Goal: Information Seeking & Learning: Learn about a topic

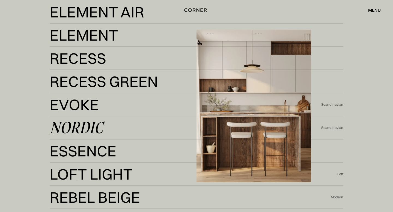
scroll to position [1092, 0]
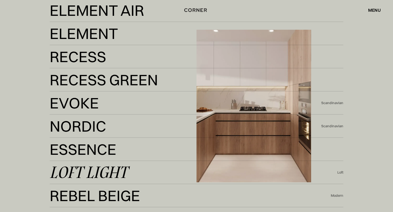
click at [76, 174] on div "Loft Light" at bounding box center [89, 172] width 78 height 13
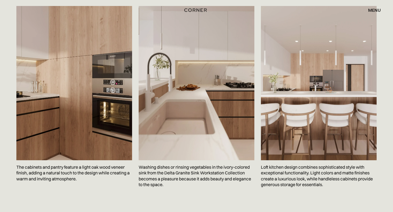
scroll to position [1064, 0]
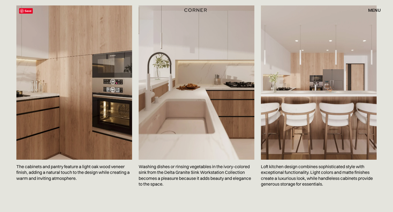
click at [38, 132] on img at bounding box center [74, 82] width 116 height 154
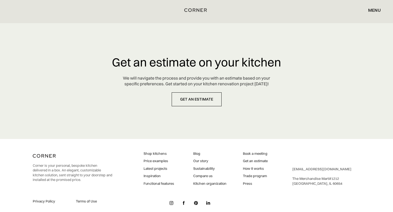
scroll to position [3163, 0]
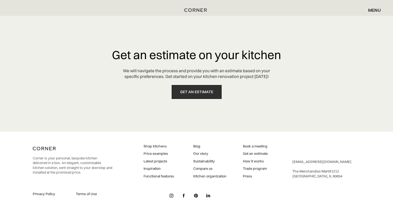
click at [202, 90] on link "get an estimate" at bounding box center [197, 92] width 50 height 14
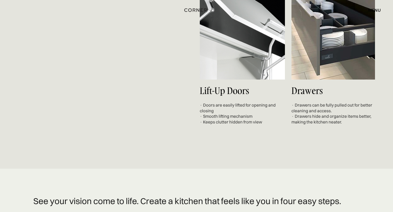
scroll to position [2636, 0]
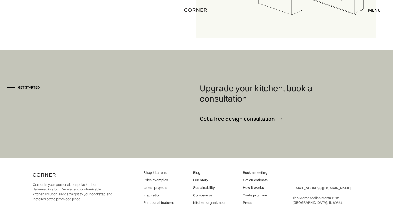
scroll to position [755, 0]
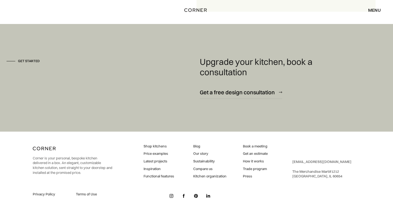
click at [113, 81] on div "Get started Upgrade your kitchen, book a consultation Get a free design consult…" at bounding box center [196, 78] width 393 height 42
click at [250, 174] on link "Press" at bounding box center [255, 176] width 25 height 5
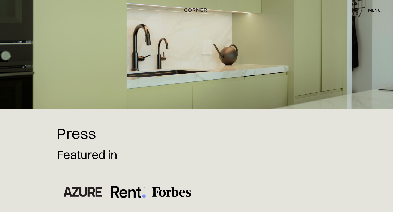
click at [69, 42] on div at bounding box center [196, 54] width 279 height 109
click at [196, 9] on img "home" at bounding box center [195, 9] width 22 height 7
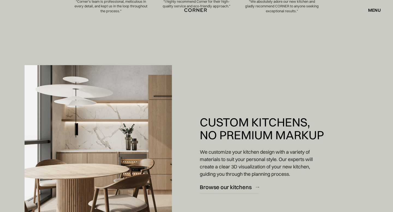
scroll to position [357, 0]
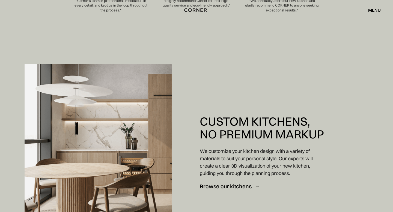
click at [201, 82] on div "Custom Kitchens, No Premium Markup We customize your kitchen design with a vari…" at bounding box center [263, 154] width 127 height 212
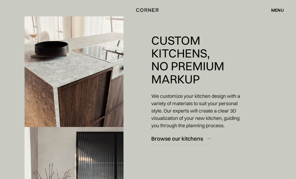
scroll to position [636, 0]
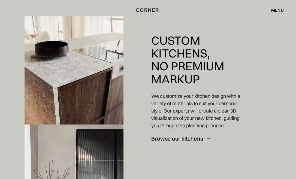
click at [208, 138] on img at bounding box center [208, 138] width 3 height 1
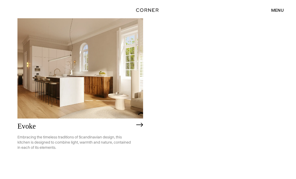
scroll to position [1143, 0]
click at [106, 89] on img at bounding box center [80, 68] width 126 height 101
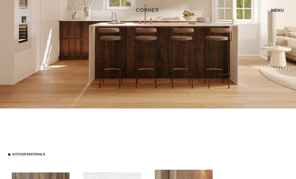
scroll to position [1050, 0]
